Goal: Navigation & Orientation: Find specific page/section

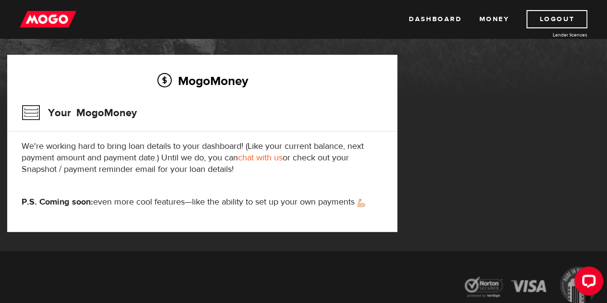
scroll to position [48, 0]
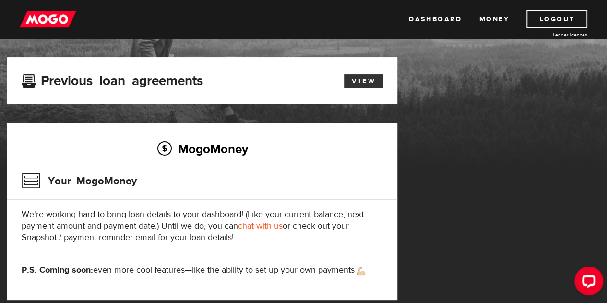
click at [363, 79] on link "View" at bounding box center [363, 80] width 39 height 13
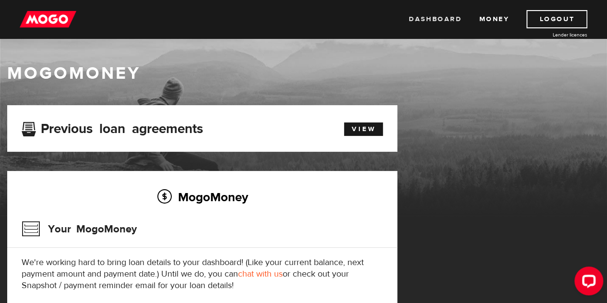
click at [426, 22] on link "Dashboard" at bounding box center [435, 19] width 53 height 18
click at [422, 20] on link "Dashboard" at bounding box center [435, 19] width 53 height 18
